Goal: Book appointment/travel/reservation

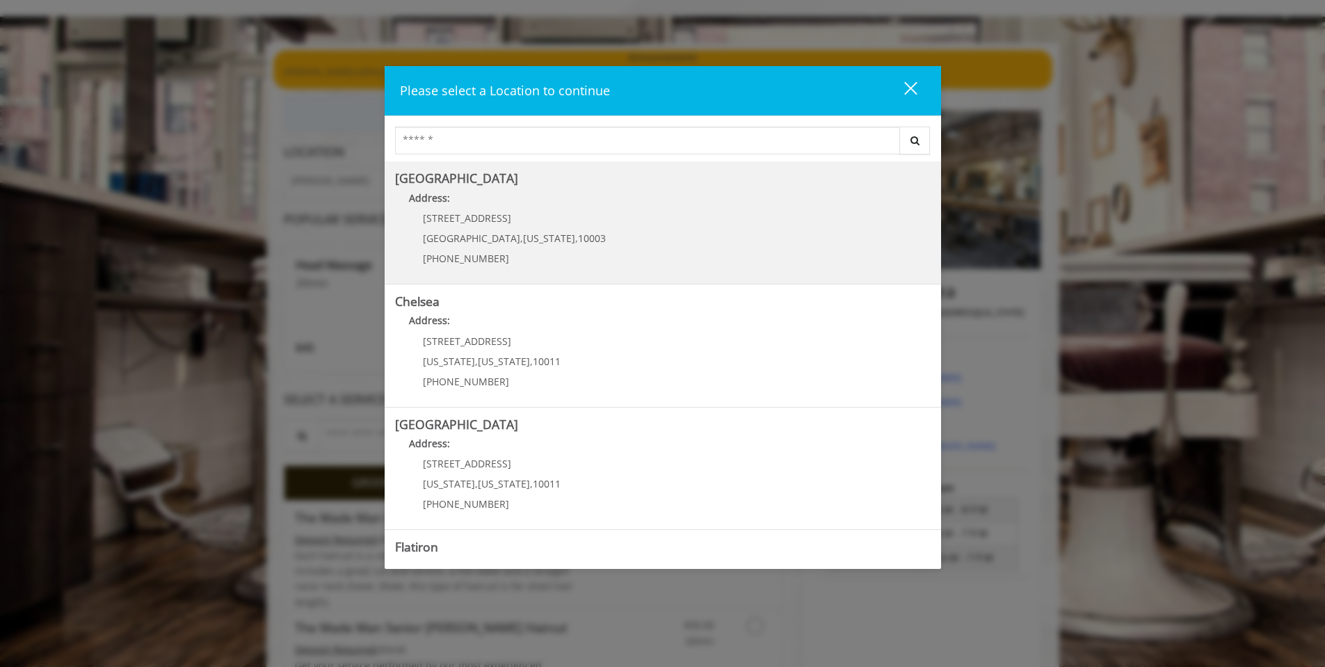
click at [525, 216] on p "60 E 8th St" at bounding box center [514, 218] width 183 height 10
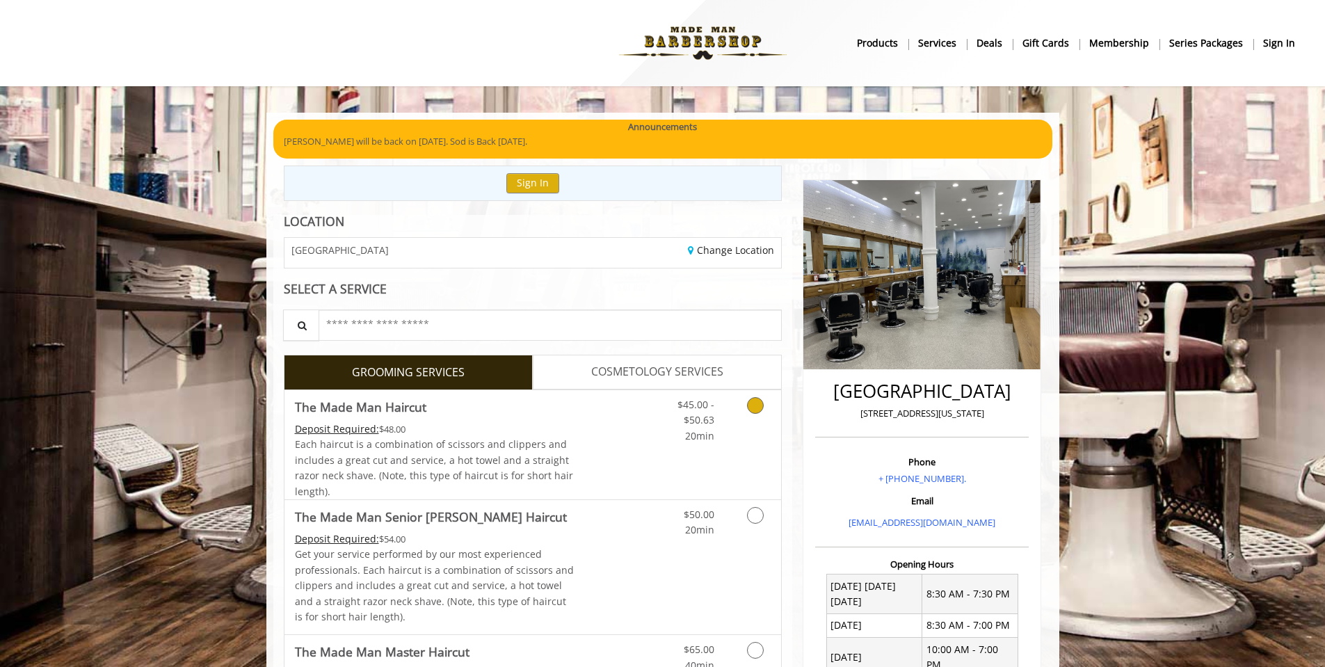
click at [750, 406] on icon "Grooming services" at bounding box center [755, 405] width 17 height 17
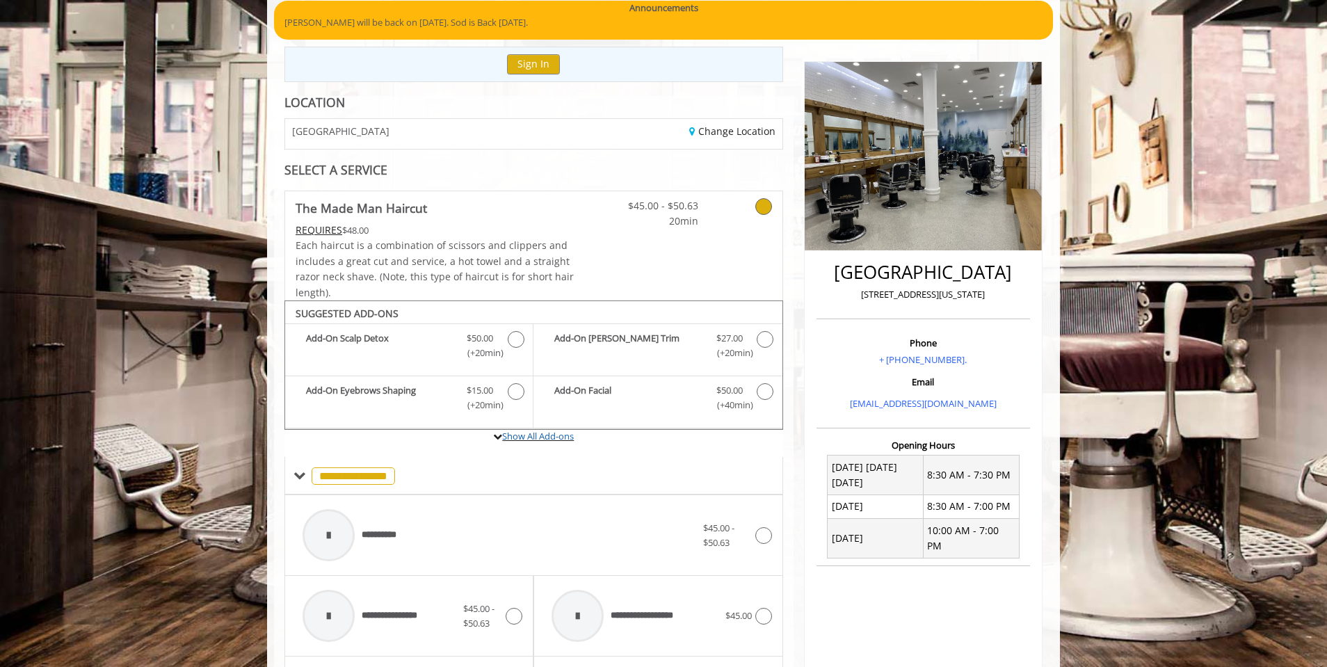
scroll to position [211, 0]
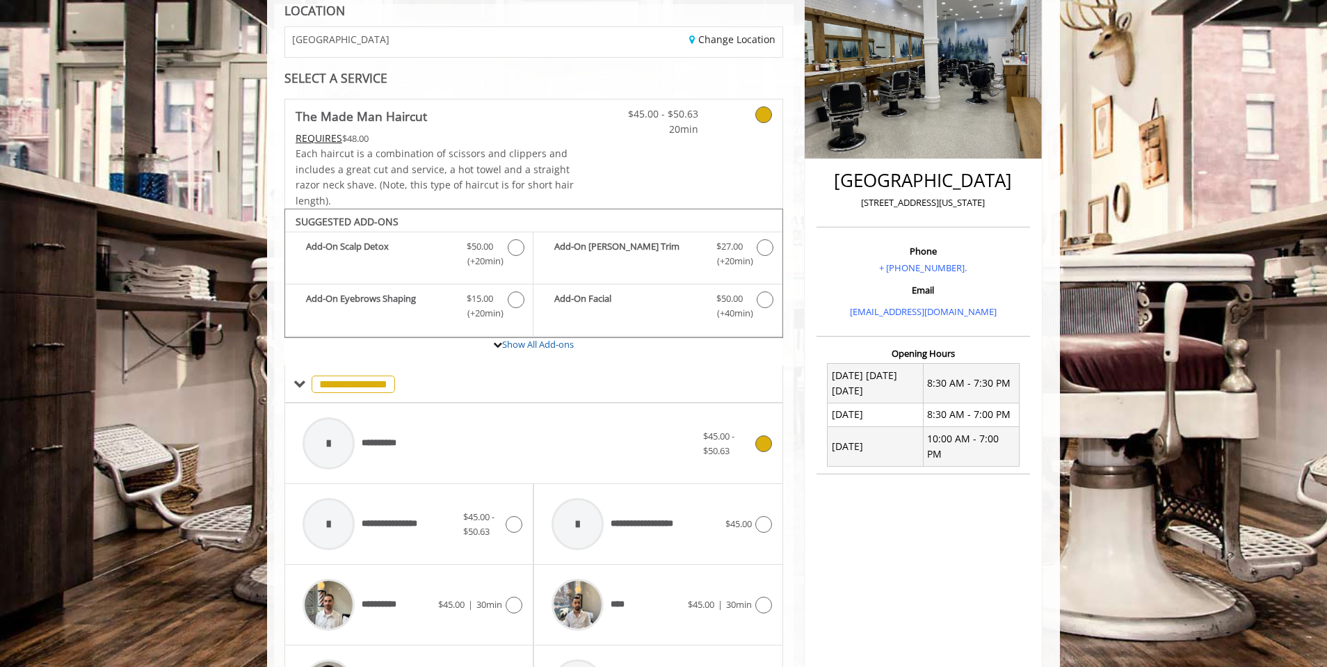
click at [759, 443] on icon at bounding box center [764, 444] width 17 height 17
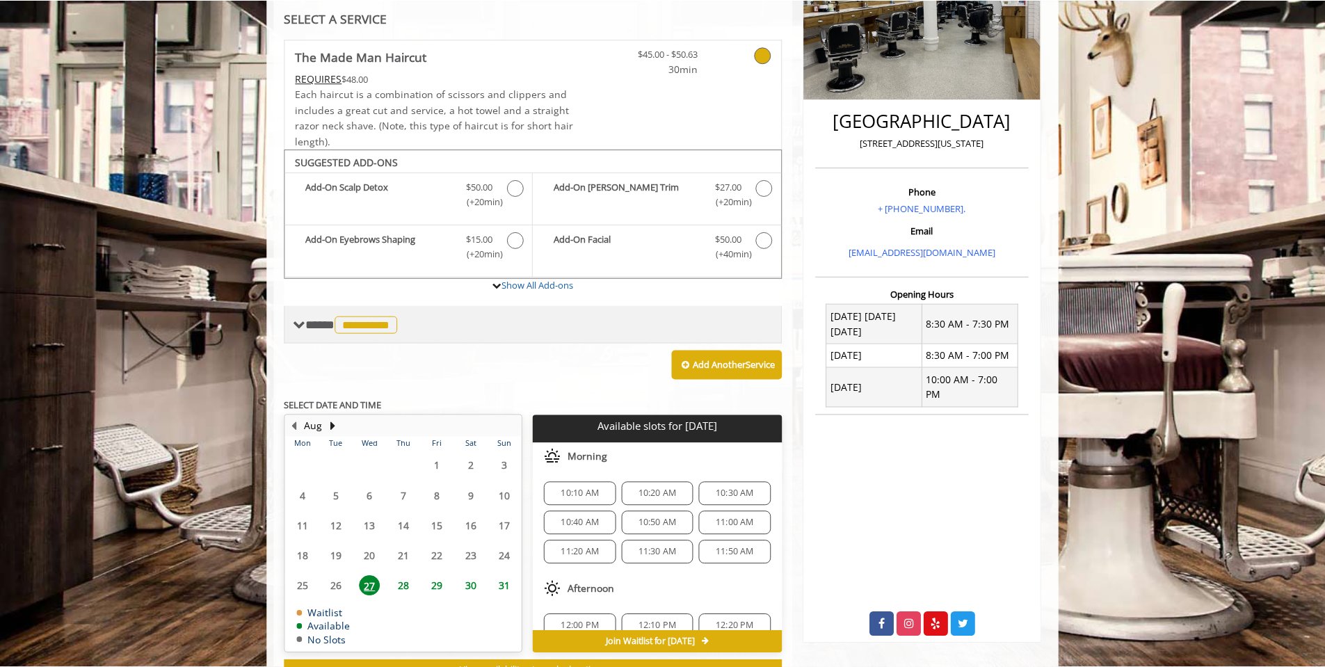
scroll to position [0, 0]
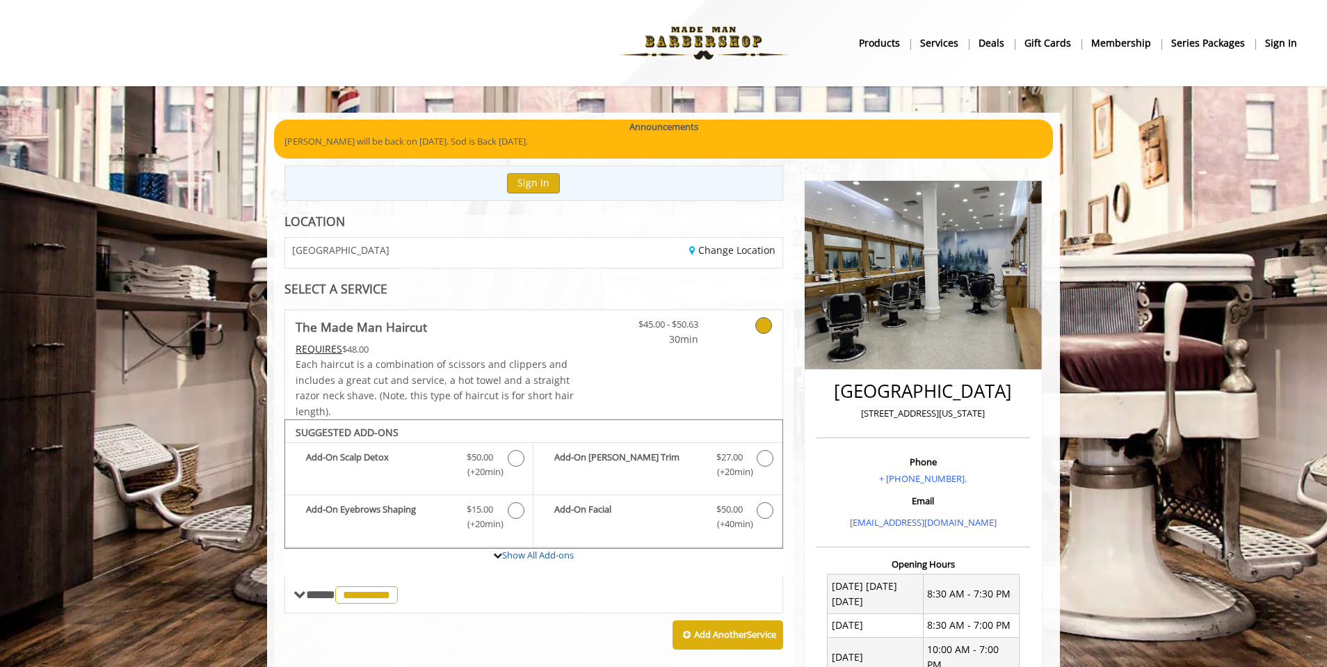
click at [767, 321] on icon at bounding box center [764, 325] width 17 height 17
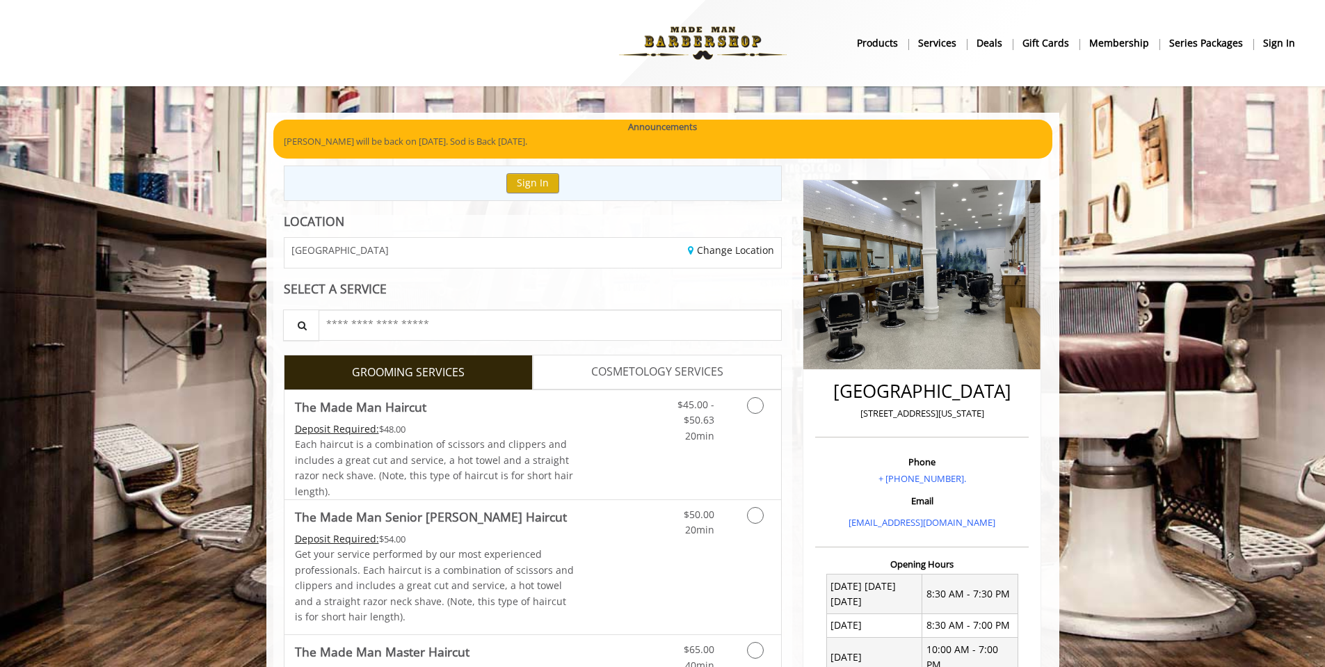
click at [891, 40] on b "products" at bounding box center [877, 42] width 41 height 15
click at [749, 409] on icon "Grooming services" at bounding box center [755, 405] width 17 height 17
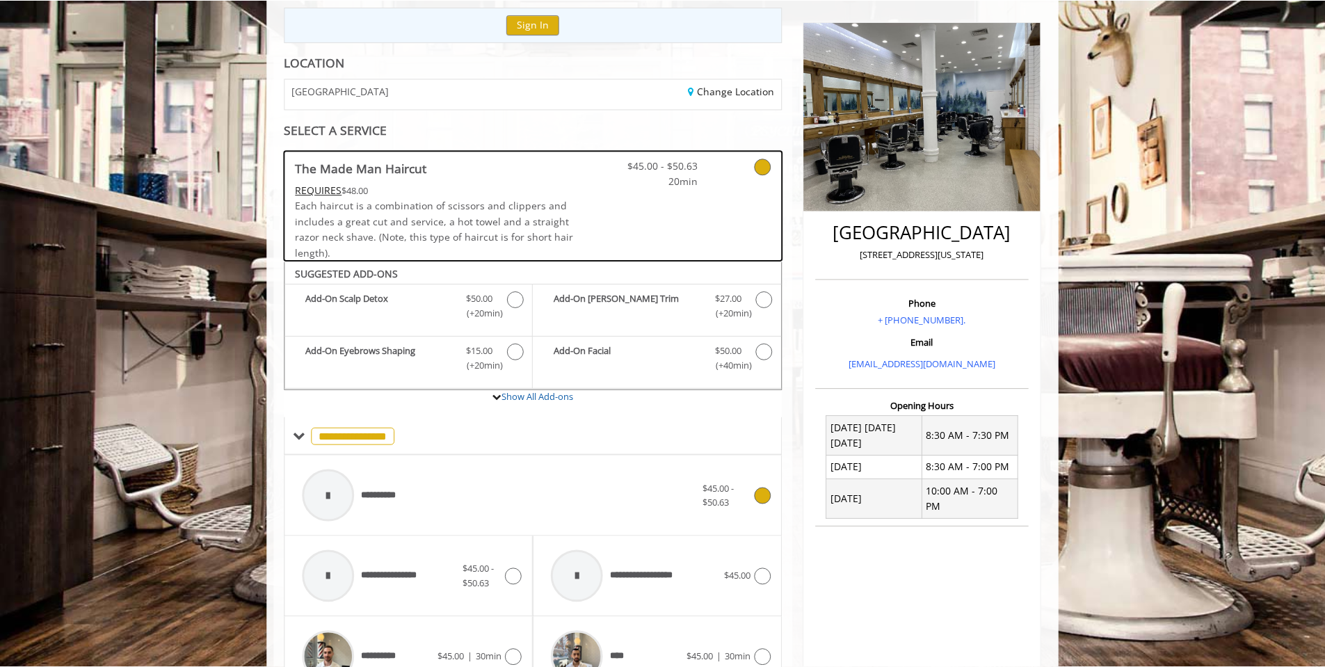
scroll to position [2, 0]
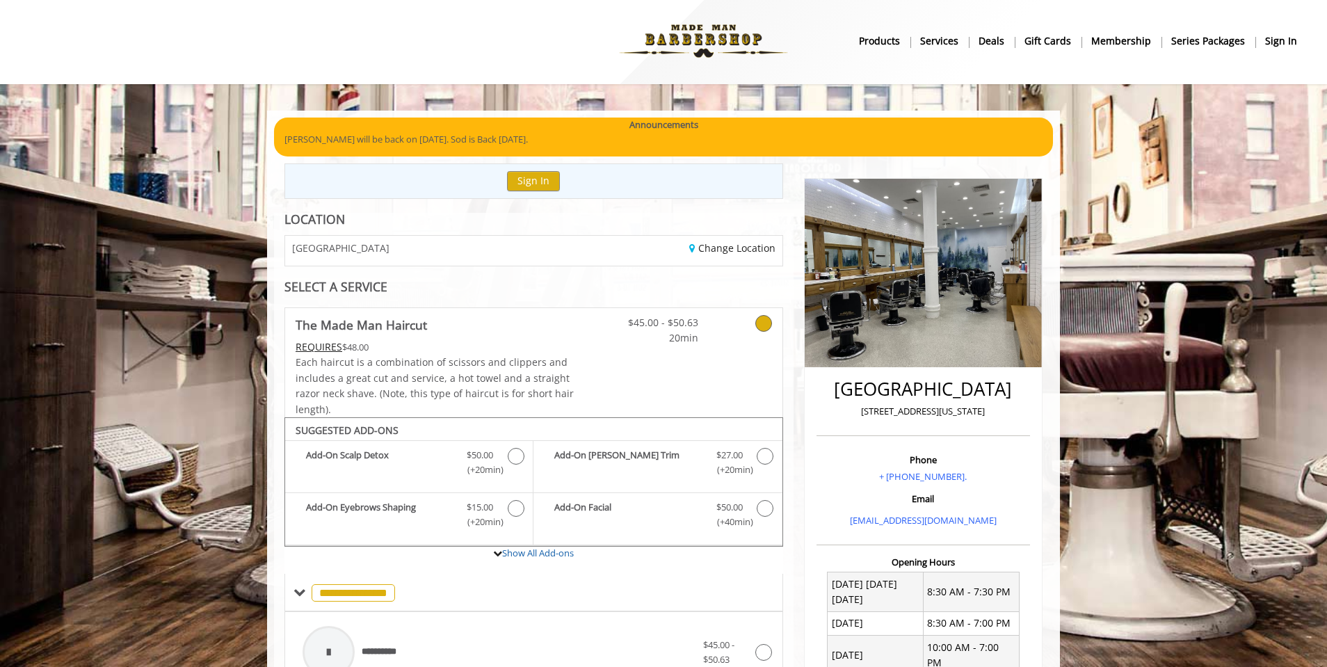
click at [759, 314] on link at bounding box center [745, 327] width 53 height 38
